Goal: Task Accomplishment & Management: Manage account settings

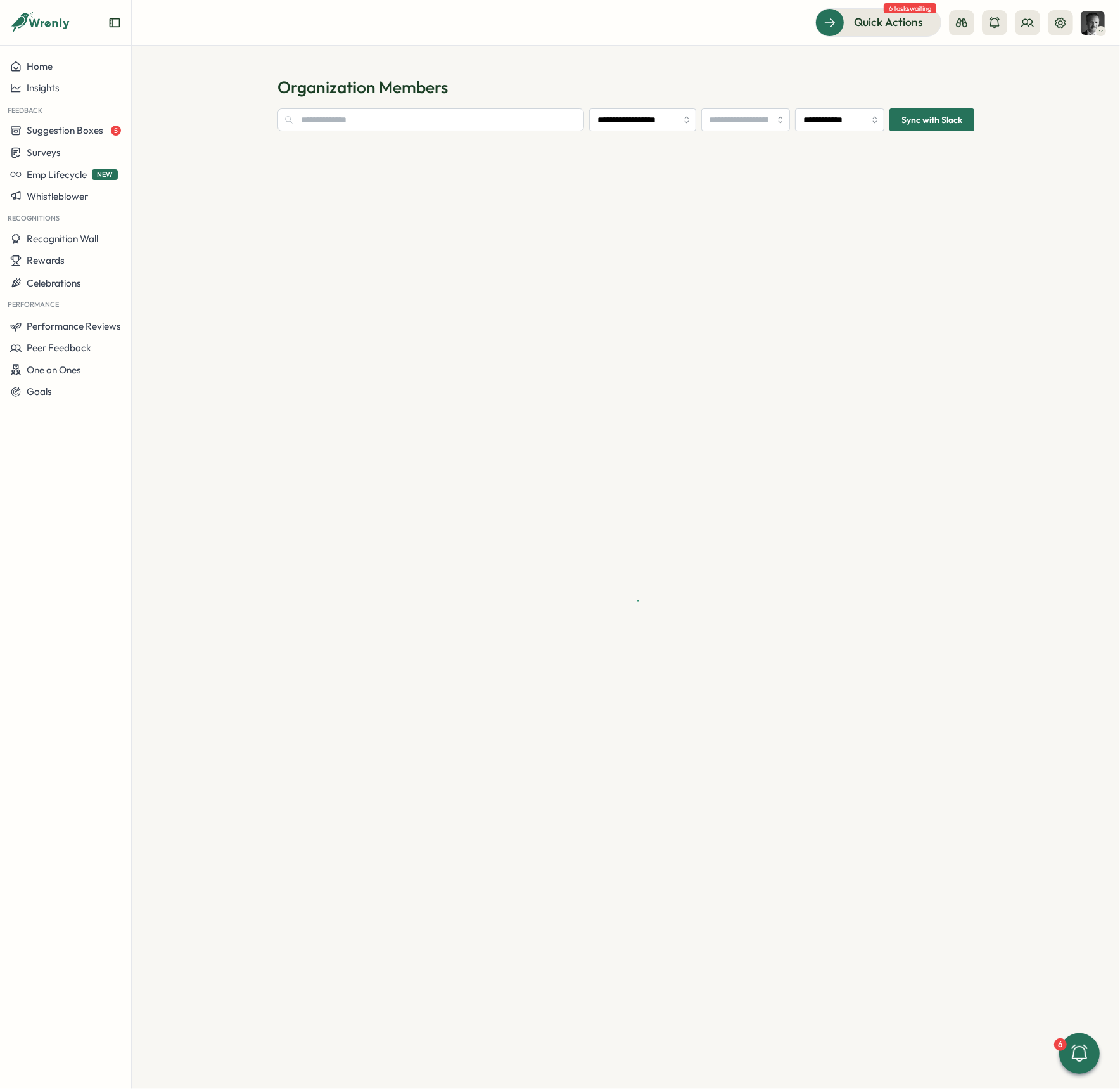
type input "**********"
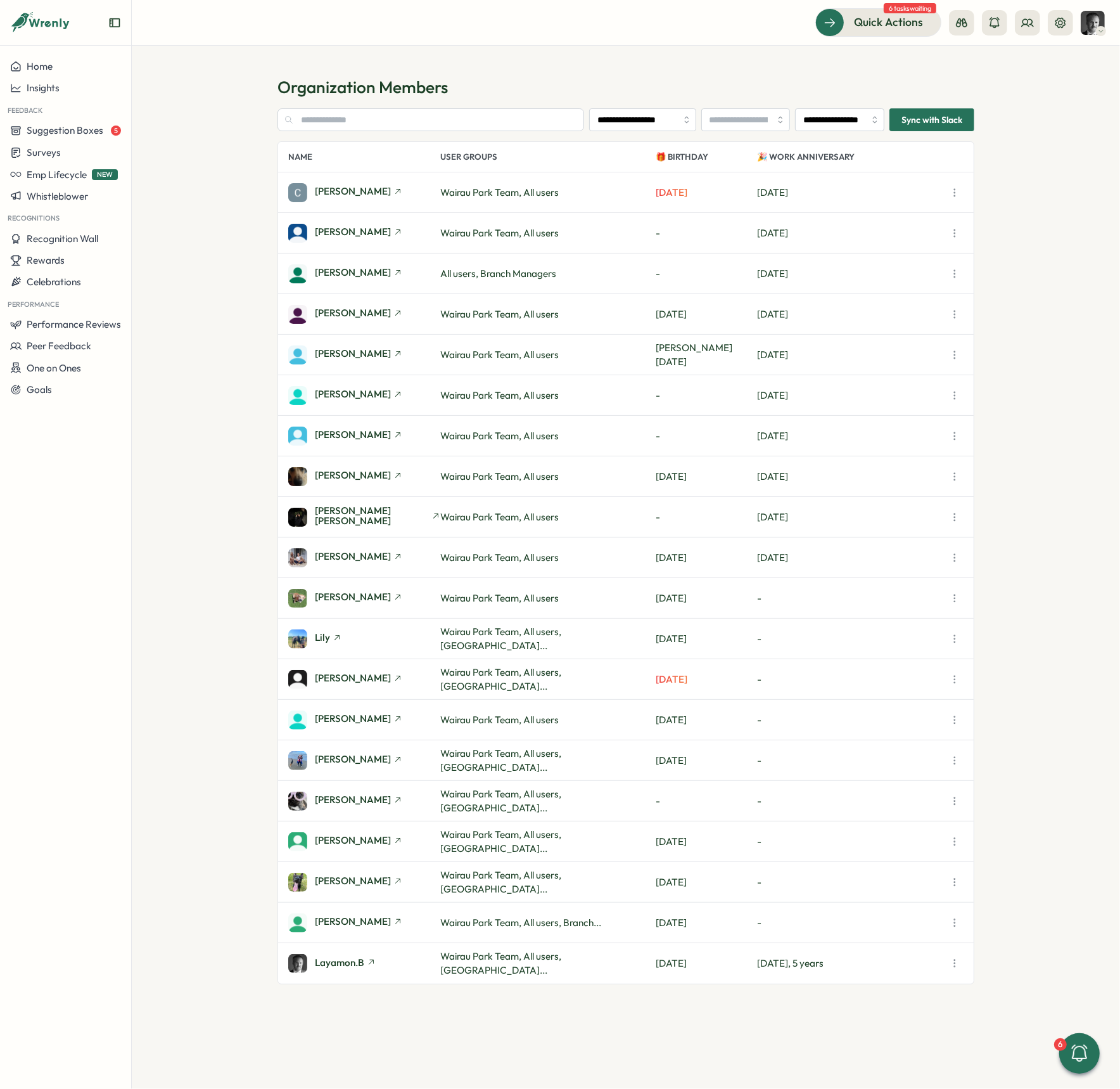
click at [954, 394] on icon "button" at bounding box center [955, 396] width 13 height 13
click at [868, 537] on span "Disable Wrenly Access" at bounding box center [885, 541] width 96 height 12
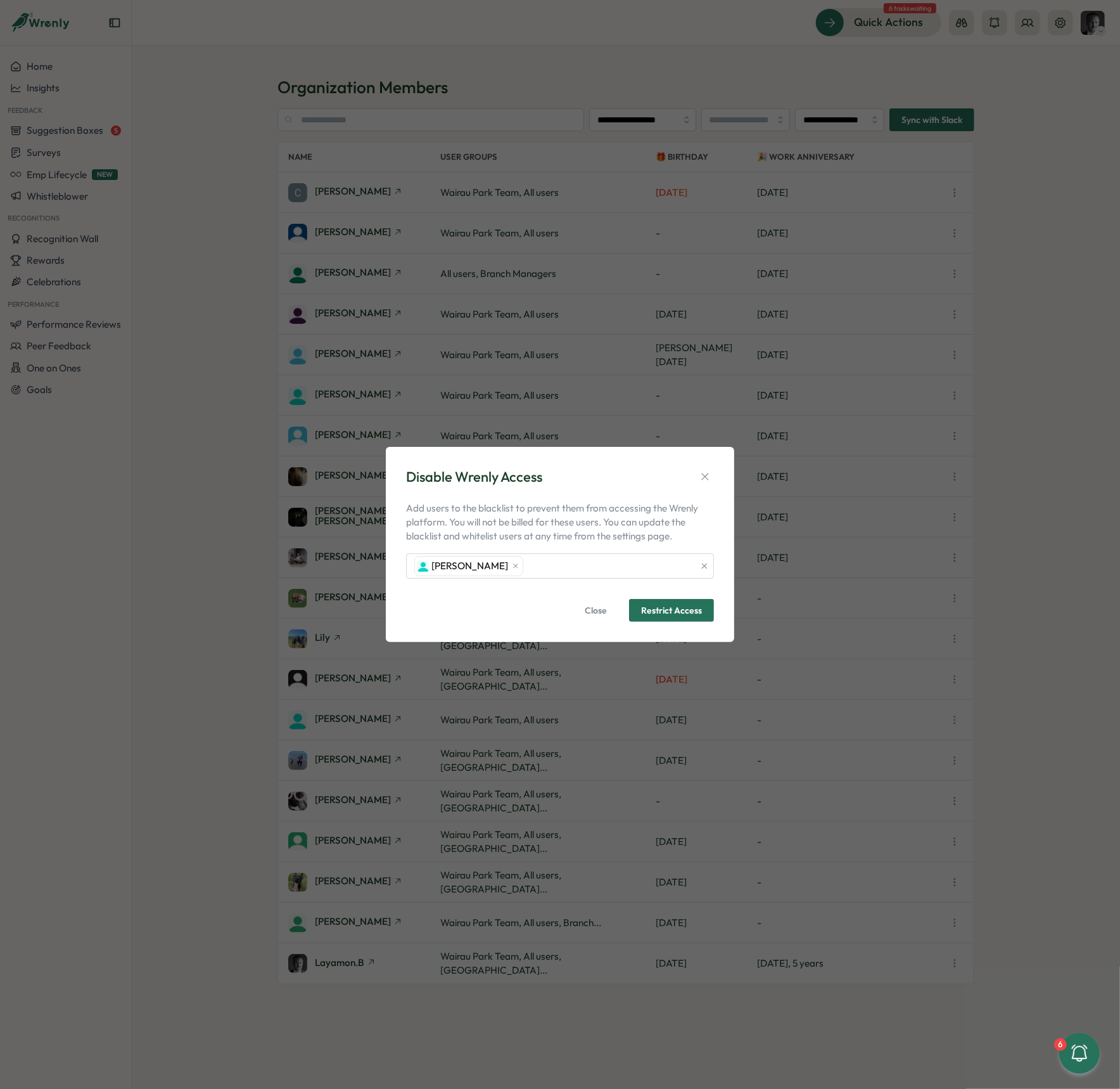
click at [665, 610] on span "Restrict Access" at bounding box center [671, 611] width 61 height 9
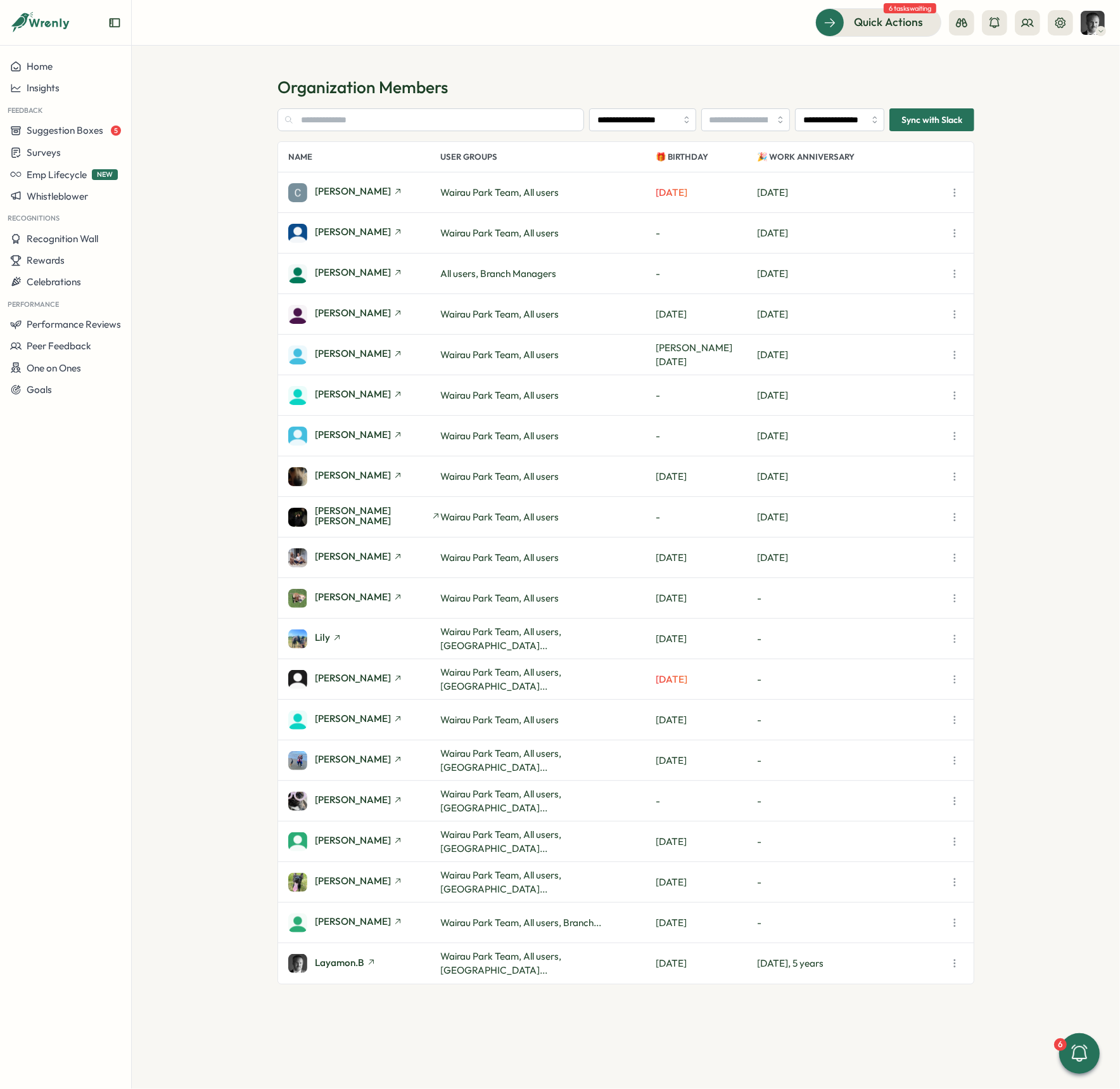
click at [953, 311] on icon "button" at bounding box center [955, 314] width 13 height 13
click at [883, 458] on span "Disable Wrenly Access" at bounding box center [885, 460] width 96 height 12
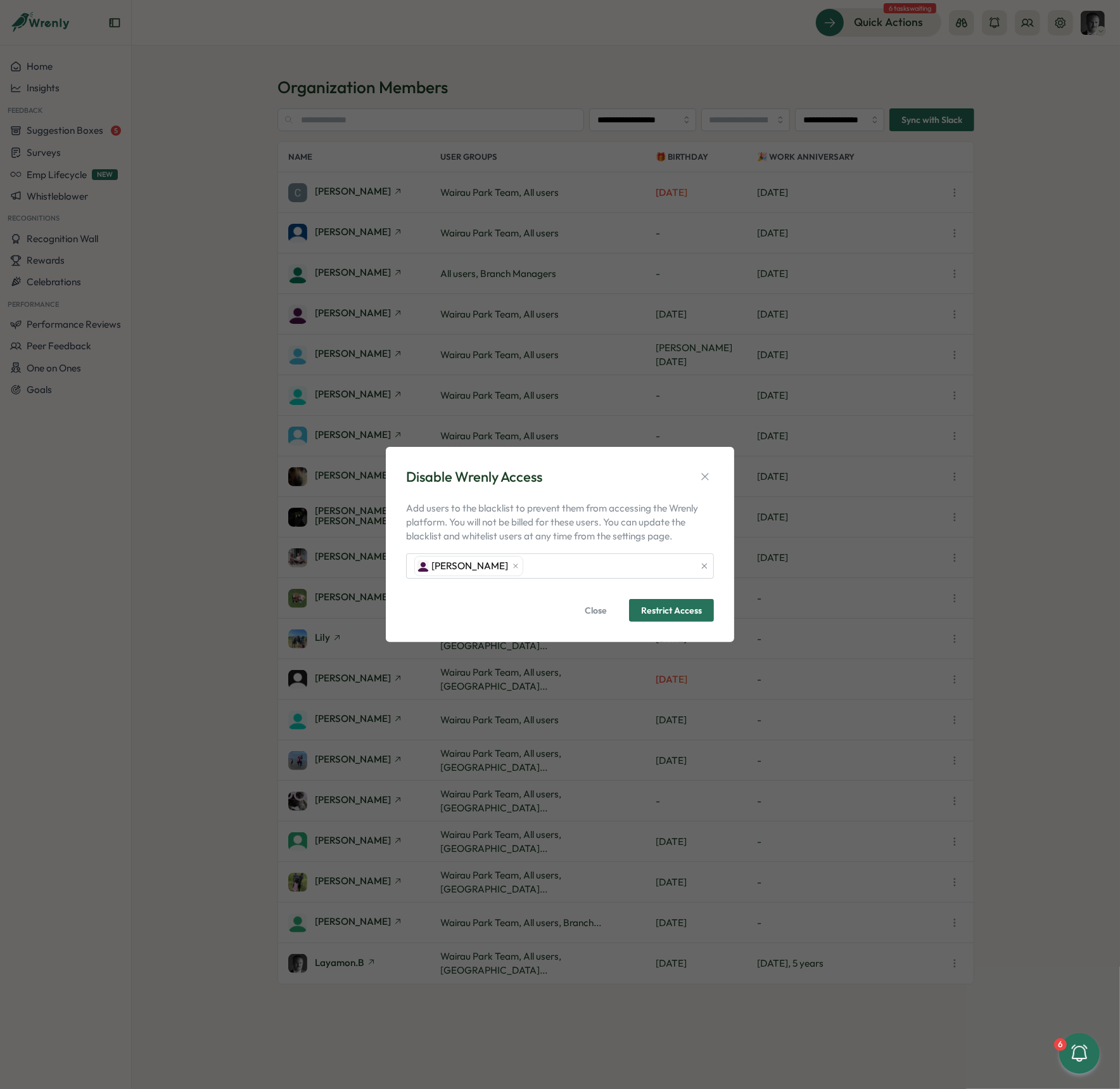
click at [674, 613] on span "Restrict Access" at bounding box center [671, 611] width 61 height 9
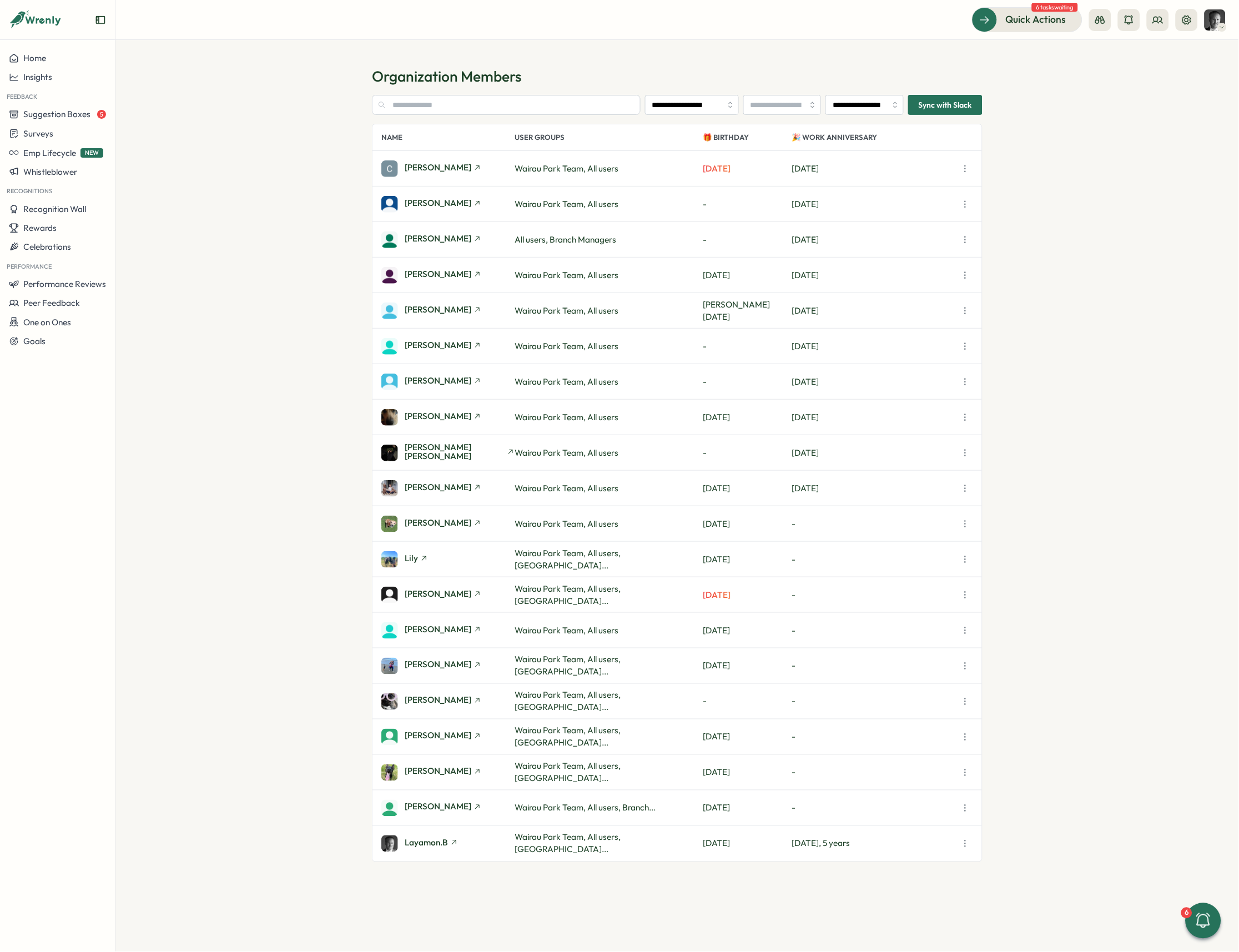
click at [965, 345] on icon "button" at bounding box center [965, 347] width 11 height 11
click at [909, 473] on span "Disable Wrenly Access" at bounding box center [904, 473] width 84 height 10
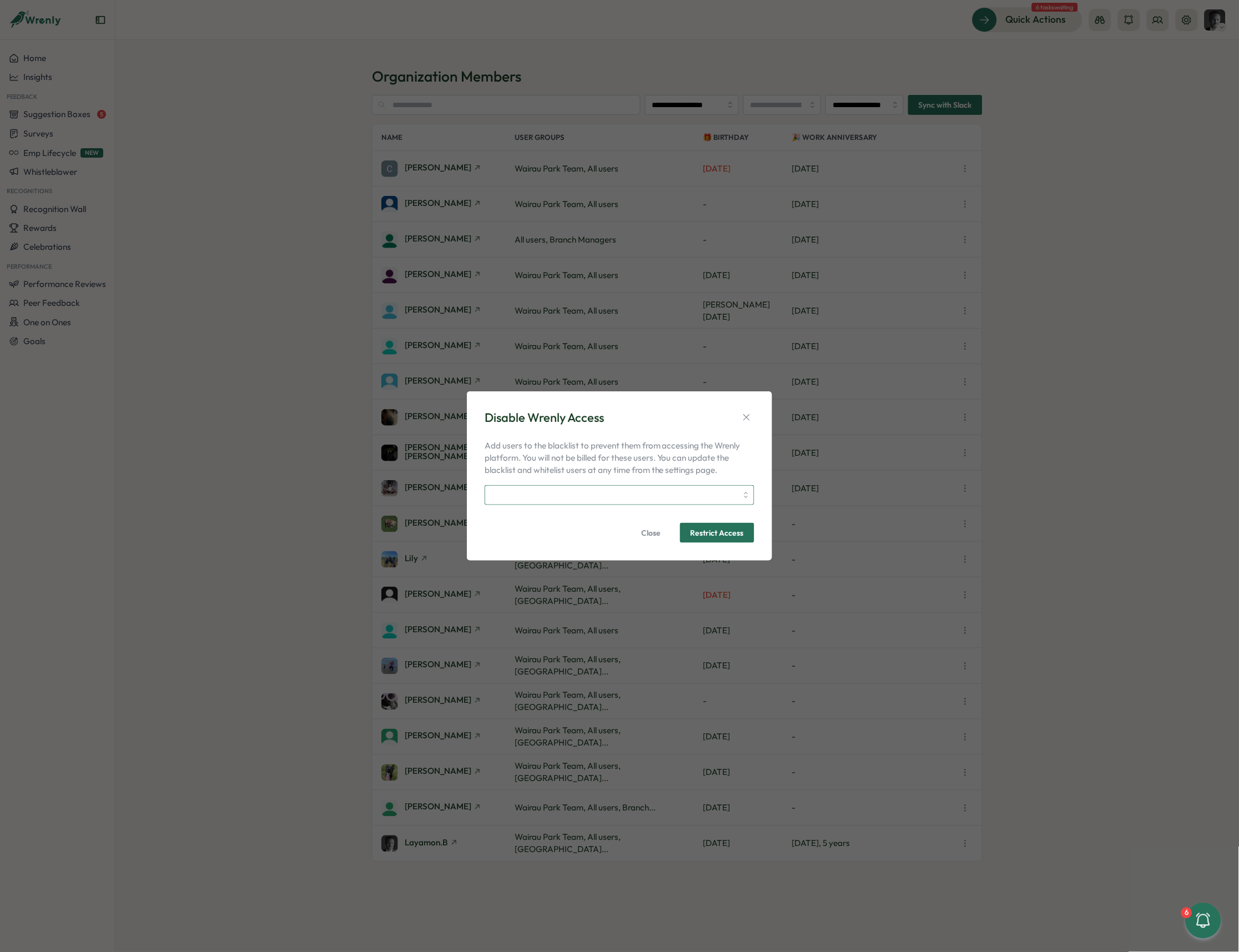
click at [595, 494] on input "search" at bounding box center [614, 495] width 245 height 19
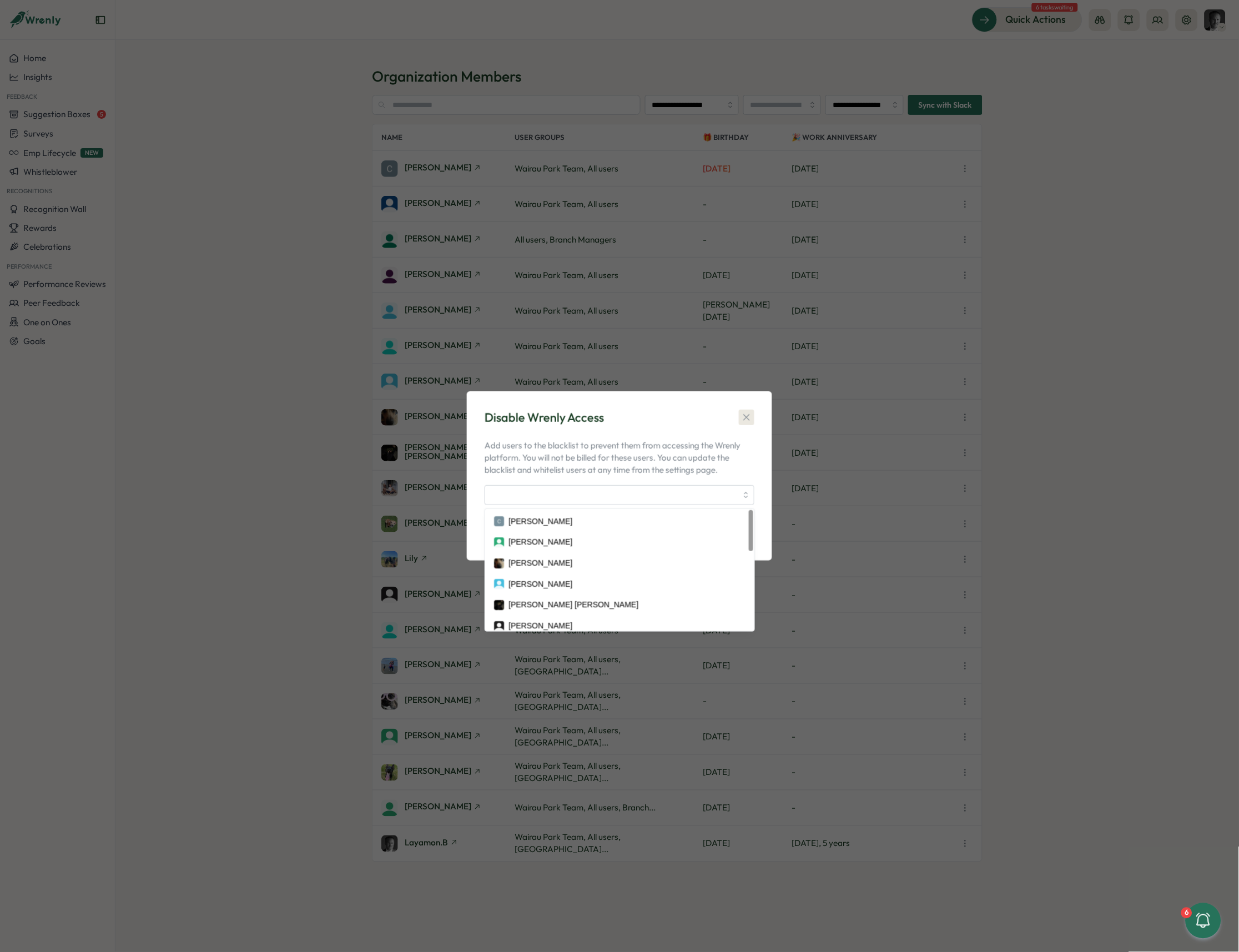
click at [751, 414] on icon "button" at bounding box center [746, 417] width 11 height 11
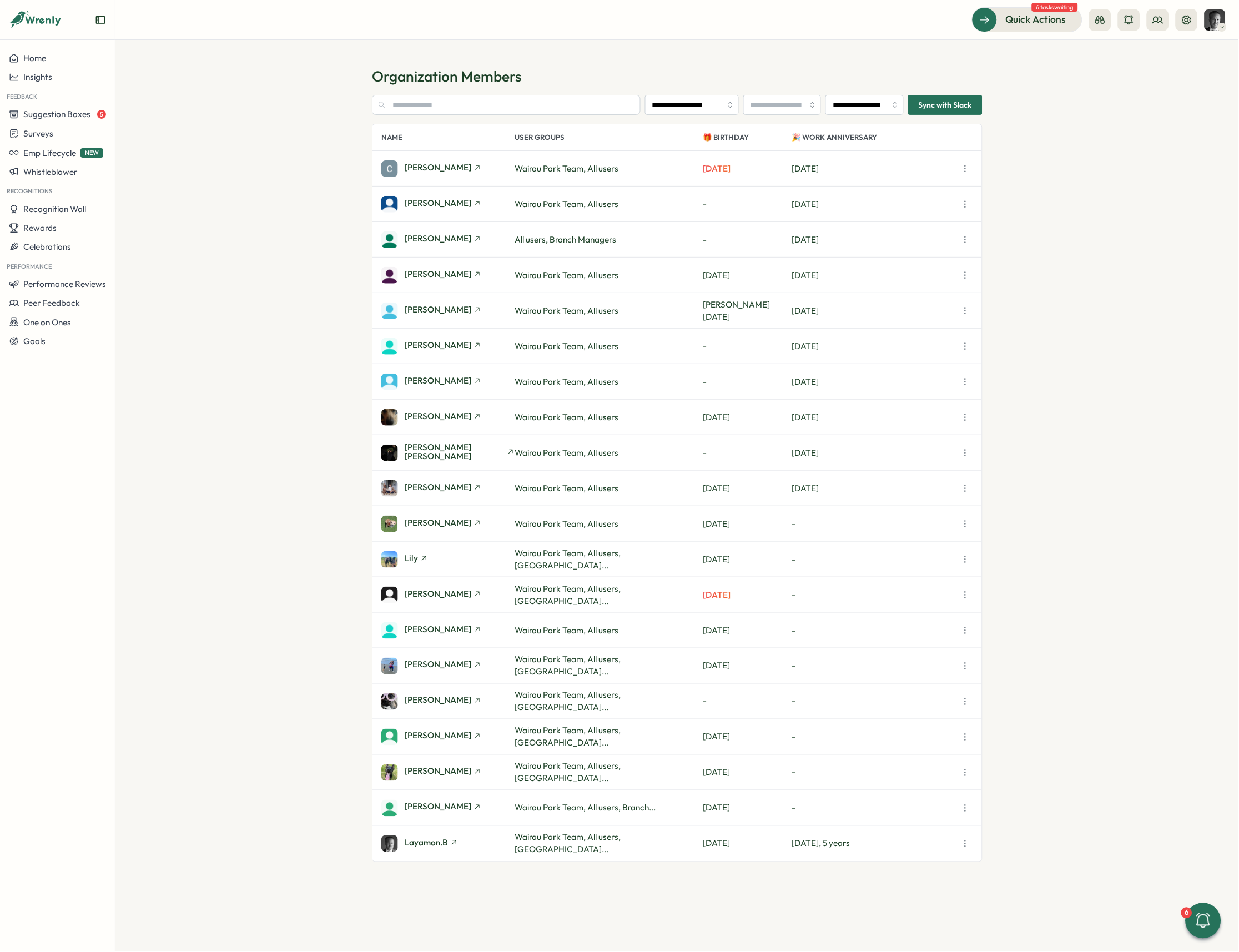
click at [967, 345] on icon "button" at bounding box center [965, 347] width 11 height 11
click at [904, 367] on span "View Profile" at bounding box center [885, 371] width 44 height 12
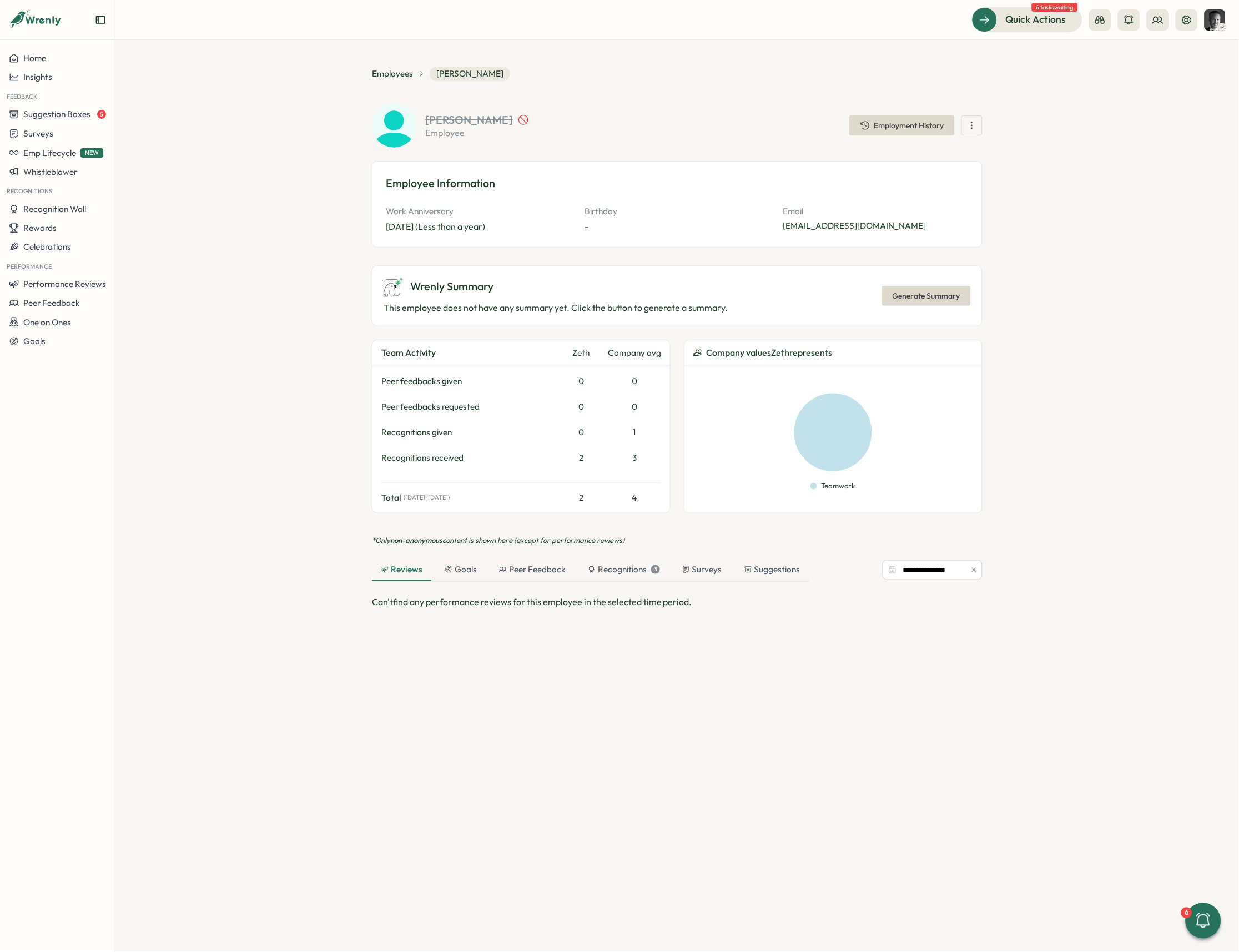
click at [975, 127] on icon "button" at bounding box center [972, 125] width 11 height 11
click at [981, 172] on section "**********" at bounding box center [677, 496] width 1123 height 912
click at [981, 20] on span "Quick Actions" at bounding box center [1021, 20] width 61 height 15
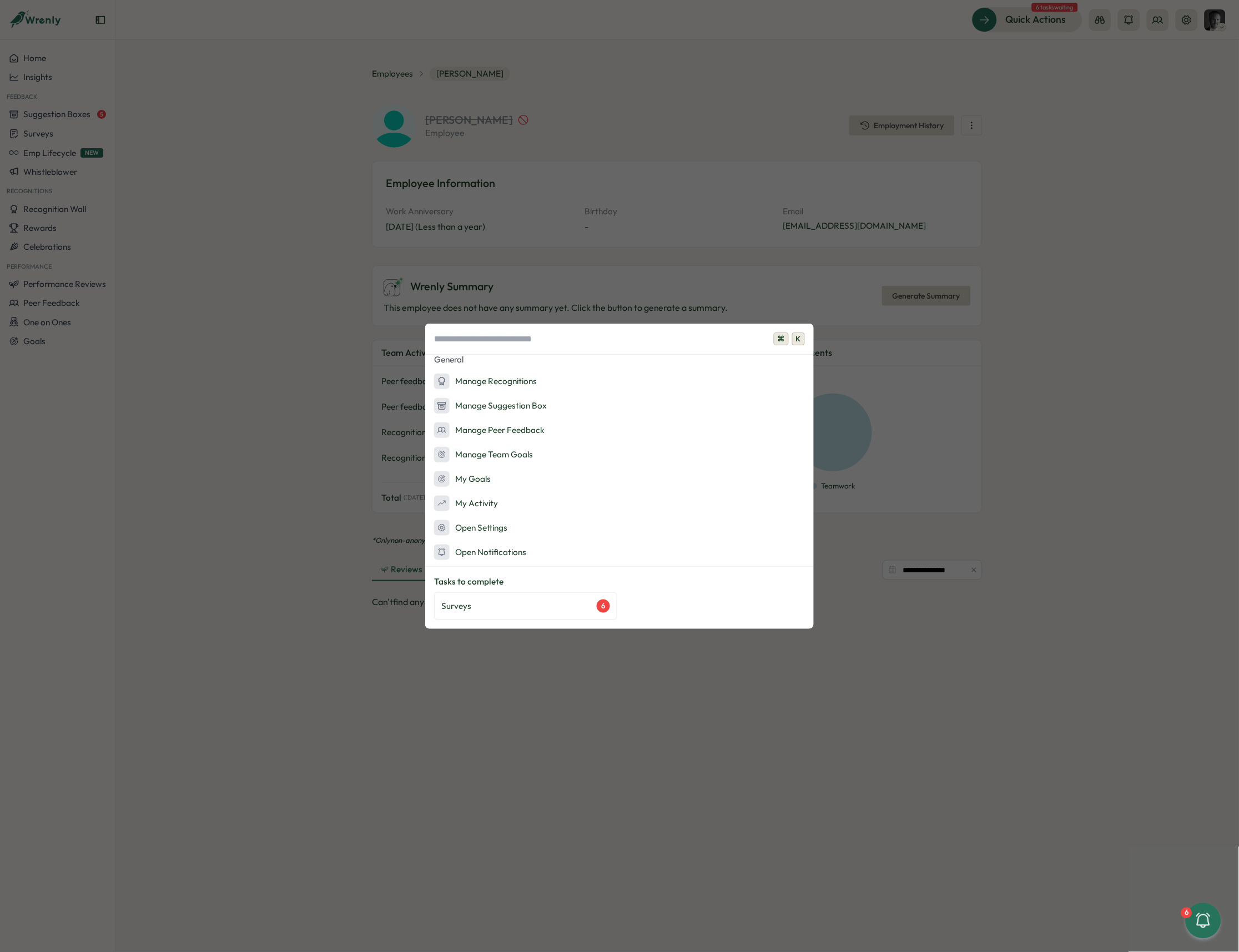
scroll to position [254, 0]
click at [525, 609] on div "Surveys 6" at bounding box center [526, 606] width 168 height 13
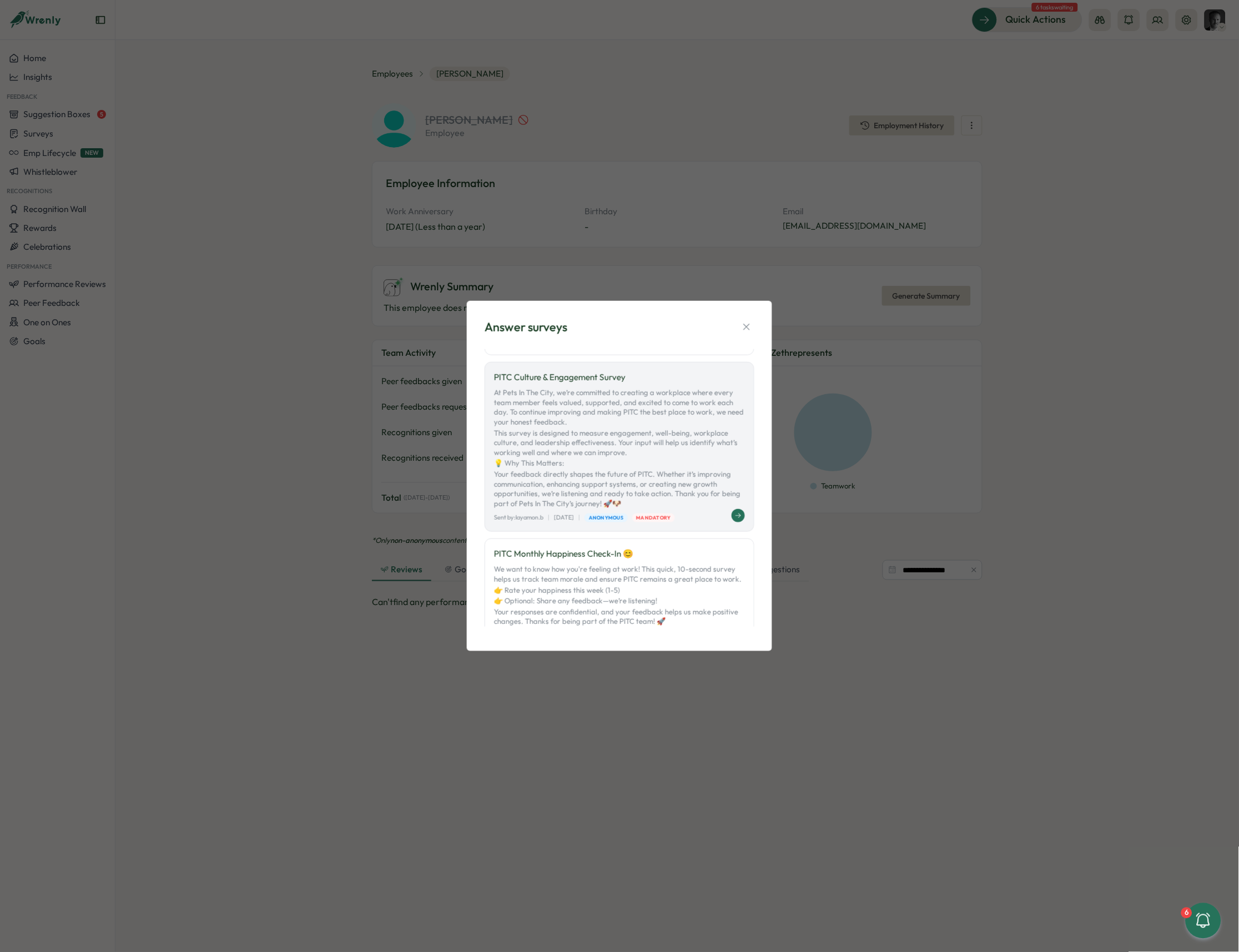
scroll to position [350, 0]
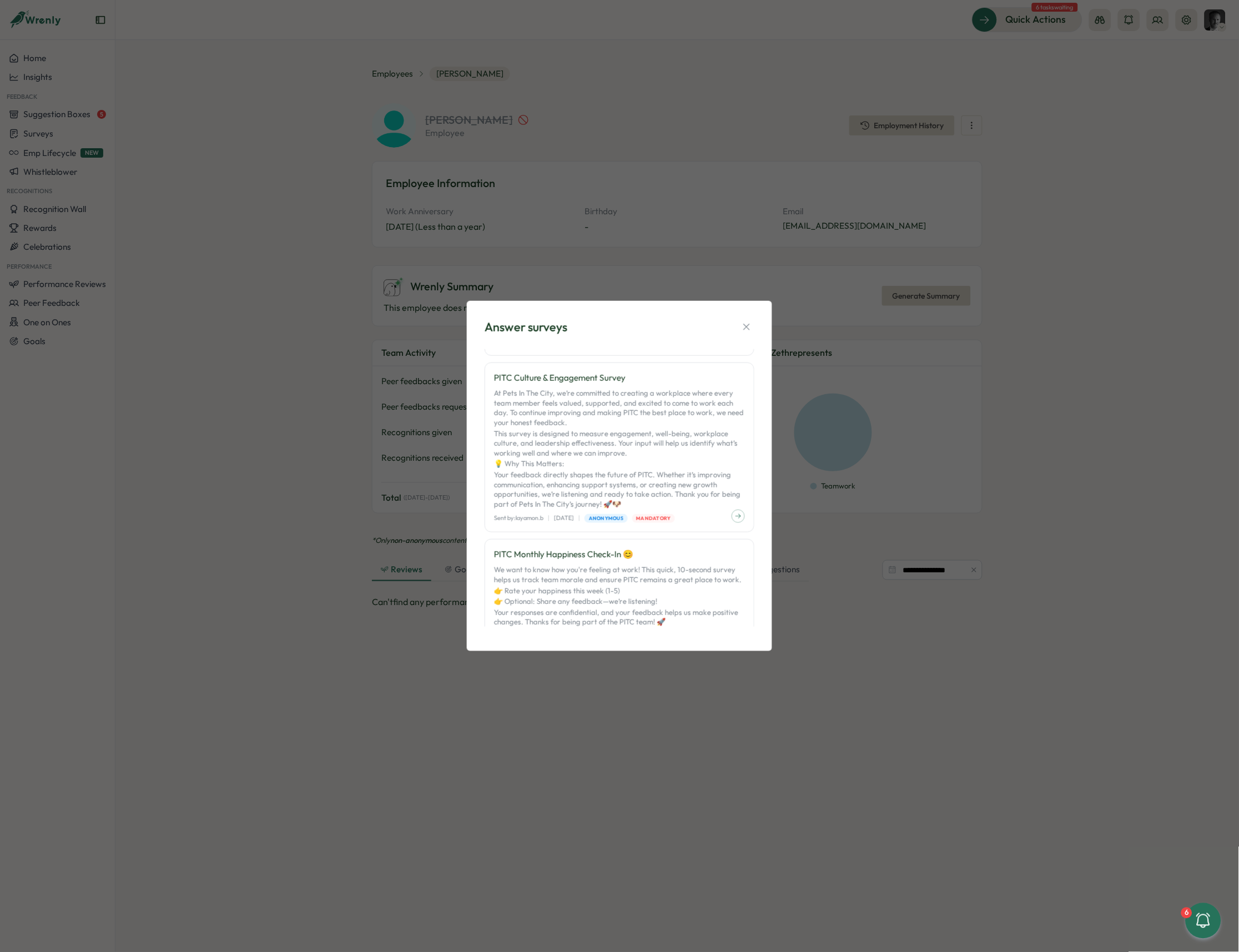
drag, startPoint x: 750, startPoint y: 325, endPoint x: 717, endPoint y: 326, distance: 33.0
click at [749, 325] on icon "button" at bounding box center [746, 327] width 11 height 11
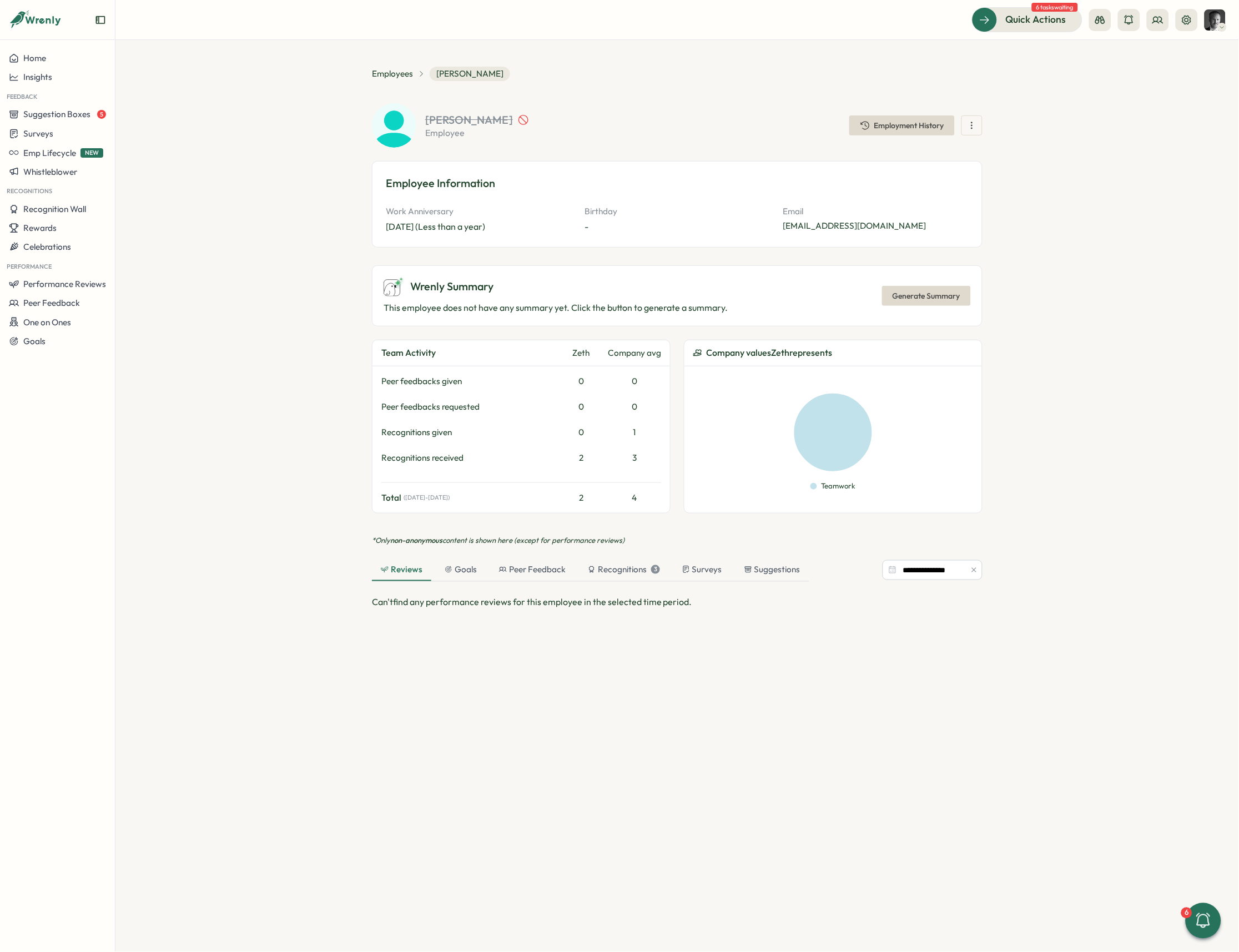
click at [238, 313] on section "**********" at bounding box center [677, 496] width 1123 height 912
click at [981, 20] on icon at bounding box center [1158, 20] width 11 height 11
click at [981, 57] on div "Org Members" at bounding box center [1158, 55] width 70 height 12
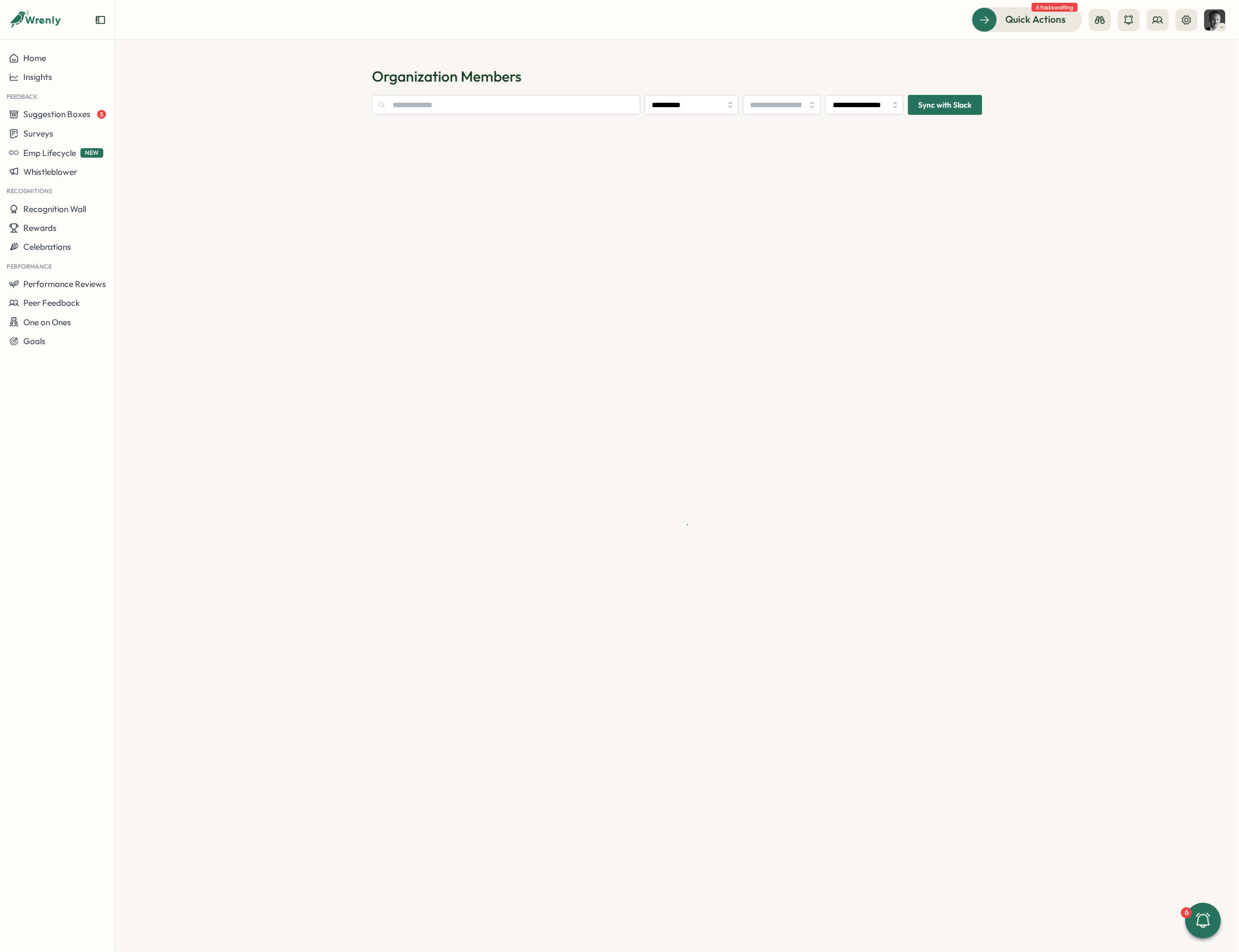
type input "**********"
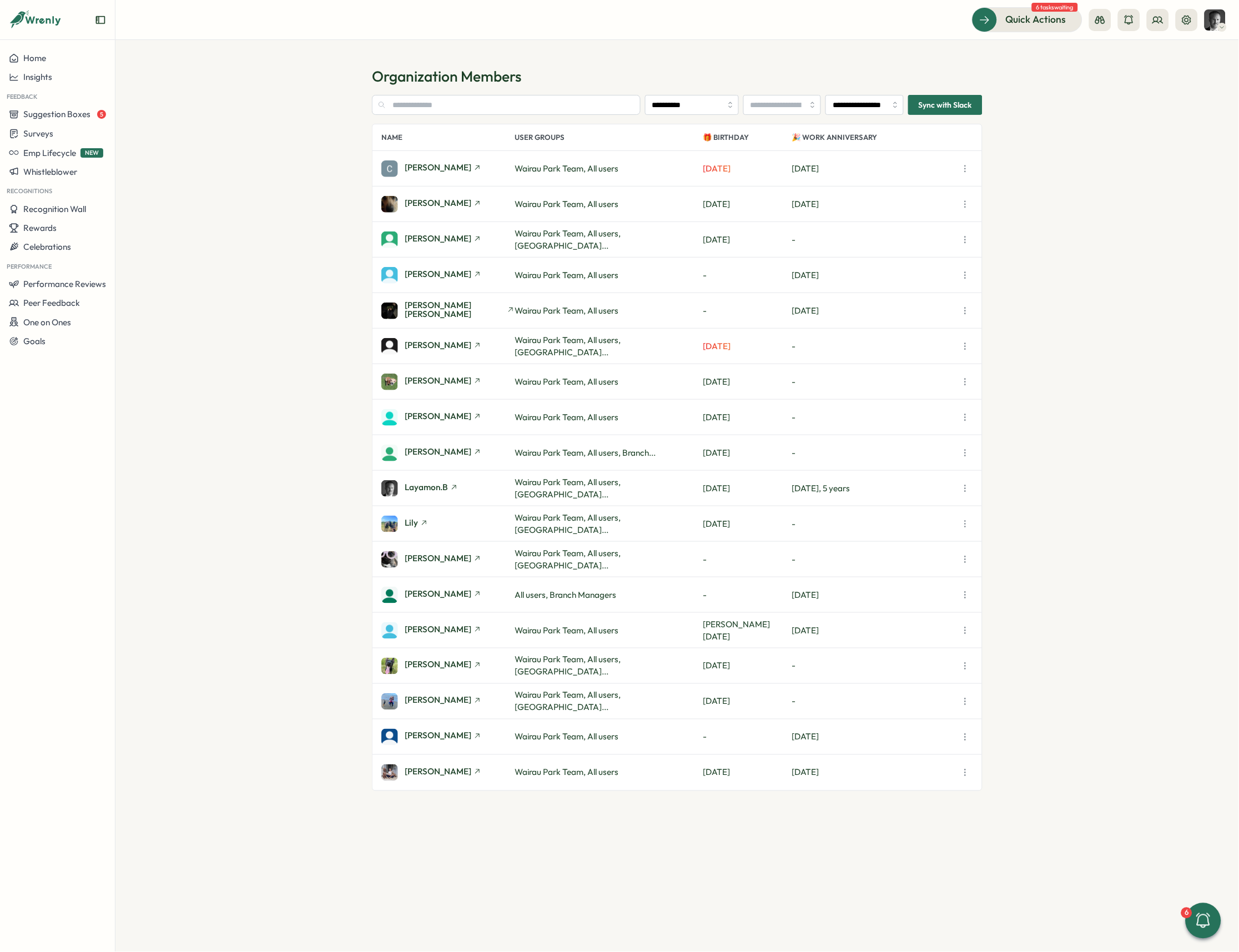
drag, startPoint x: 1169, startPoint y: 126, endPoint x: 1107, endPoint y: 110, distance: 64.0
click at [981, 126] on section "**********" at bounding box center [677, 496] width 1123 height 912
